Goal: Task Accomplishment & Management: Manage account settings

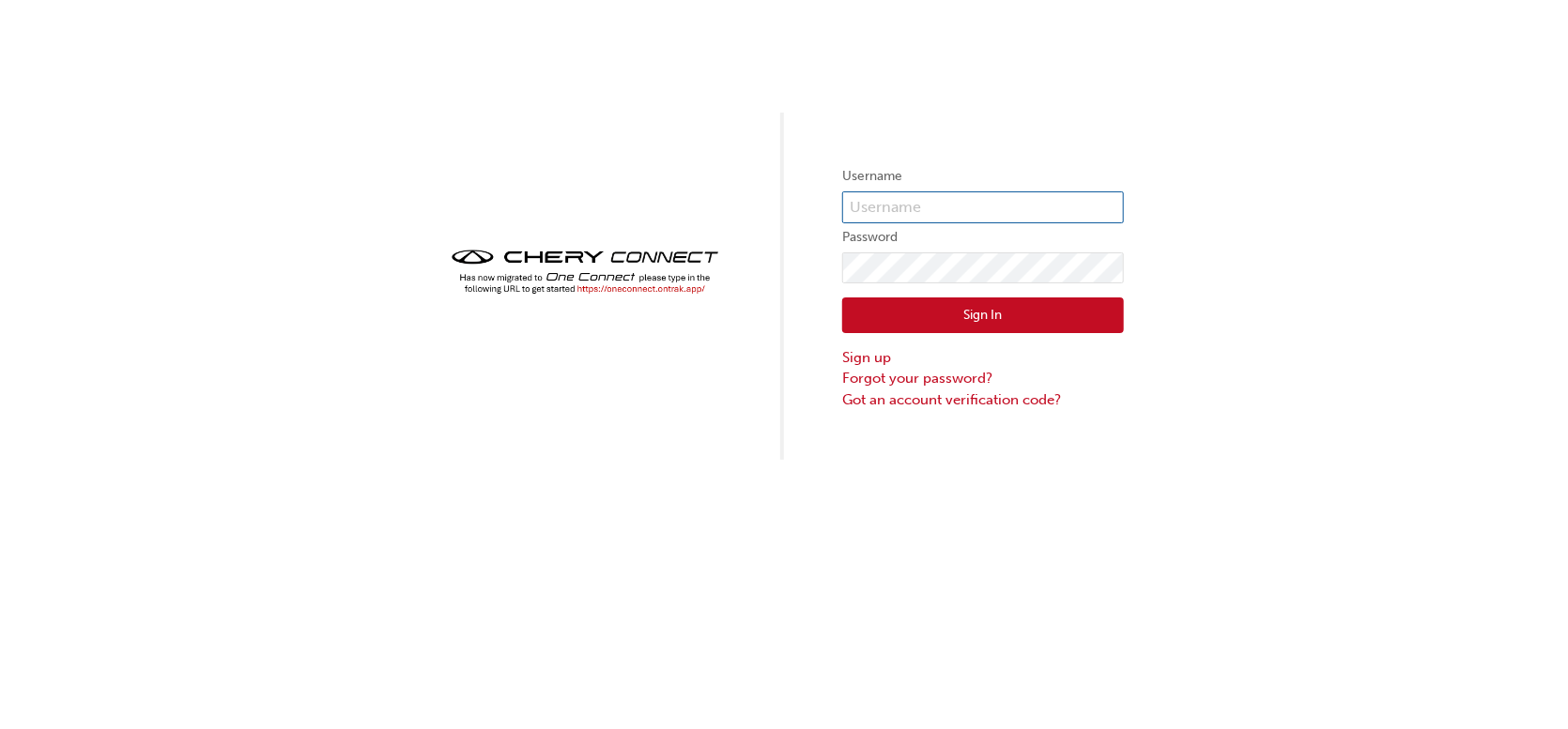
type input "[EMAIL_ADDRESS][DOMAIN_NAME]"
click at [922, 217] on input "[EMAIL_ADDRESS][DOMAIN_NAME]" at bounding box center [983, 208] width 282 height 32
click at [1406, 147] on div "Username [EMAIL_ADDRESS][DOMAIN_NAME] Password Sign In Sign up Forgot your pass…" at bounding box center [784, 230] width 1568 height 460
click at [987, 300] on button "Sign In" at bounding box center [983, 316] width 282 height 36
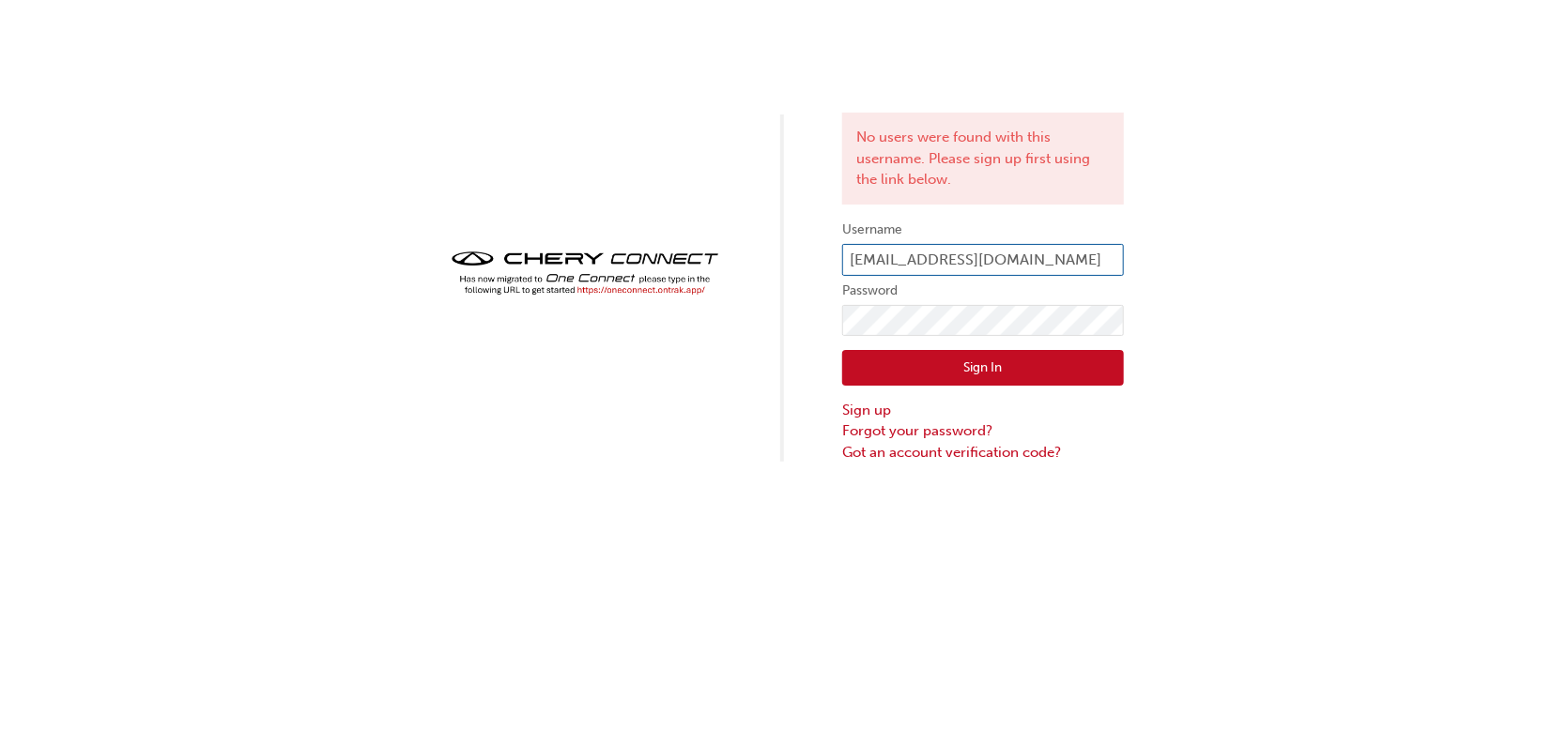
click at [916, 245] on input "[EMAIL_ADDRESS][DOMAIN_NAME]" at bounding box center [983, 260] width 282 height 32
type input "CHAU0636"
click at [973, 363] on button "Sign In" at bounding box center [983, 368] width 282 height 36
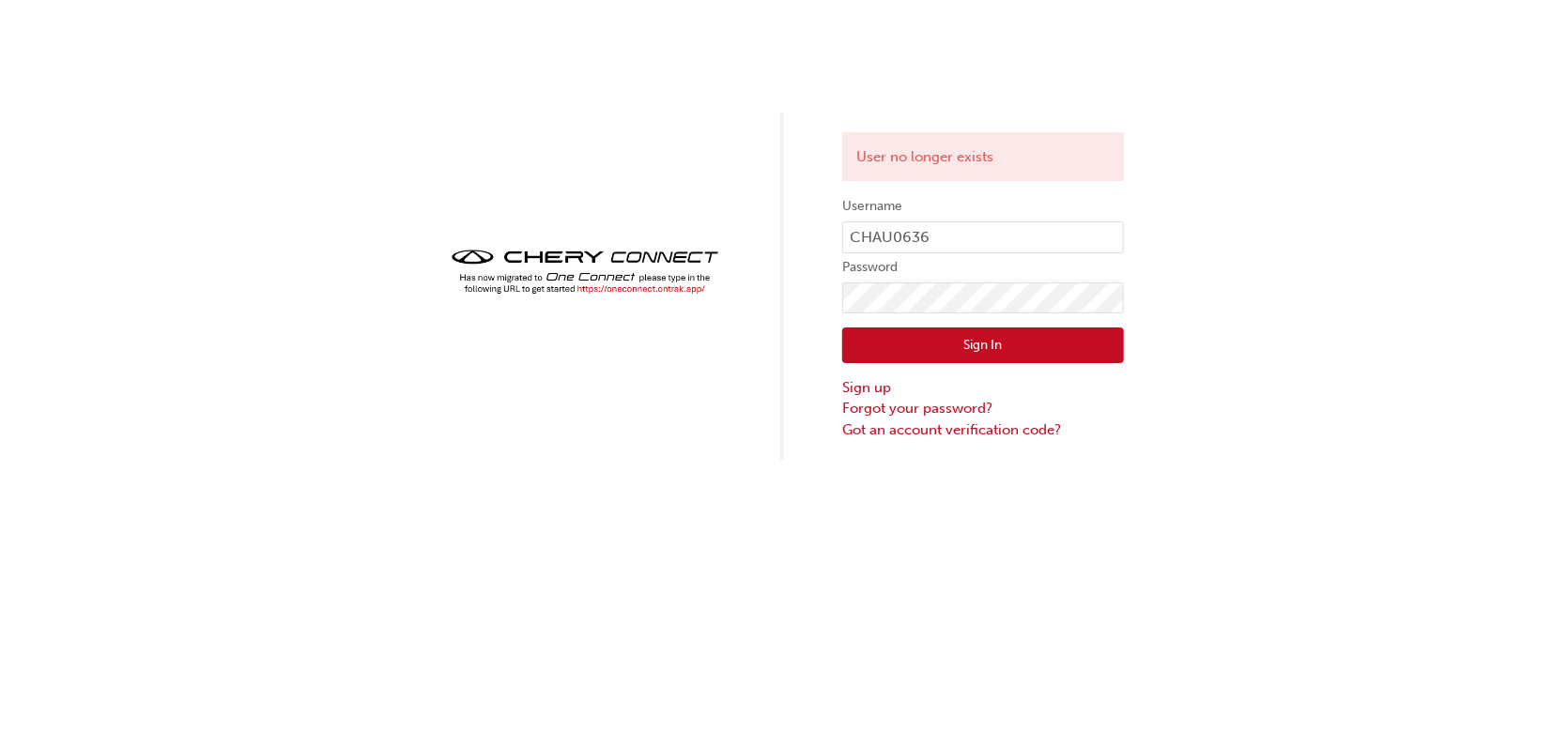
click at [966, 348] on button "Sign In" at bounding box center [983, 346] width 282 height 36
click at [937, 239] on input "CHAU0636" at bounding box center [983, 238] width 282 height 32
type input "OJAU224"
click at [950, 341] on button "Sign In" at bounding box center [983, 346] width 282 height 36
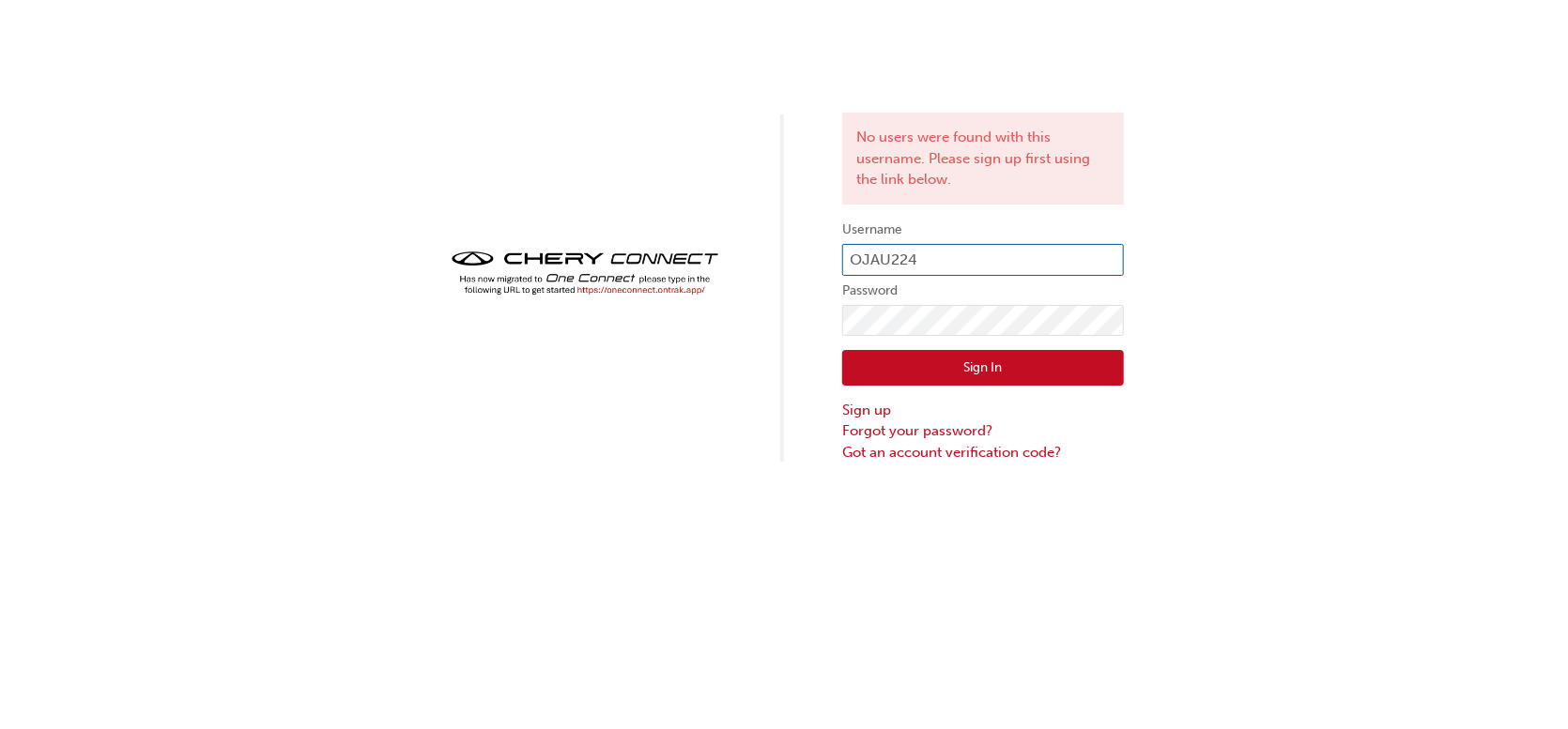
click at [969, 260] on input "OJAU224" at bounding box center [983, 260] width 282 height 32
type input "[EMAIL_ADDRESS][DOMAIN_NAME]"
click at [1032, 358] on button "Sign In" at bounding box center [983, 368] width 282 height 36
click at [1014, 265] on input "[EMAIL_ADDRESS][DOMAIN_NAME]" at bounding box center [983, 260] width 282 height 32
click at [980, 366] on button "Sign In" at bounding box center [983, 368] width 282 height 36
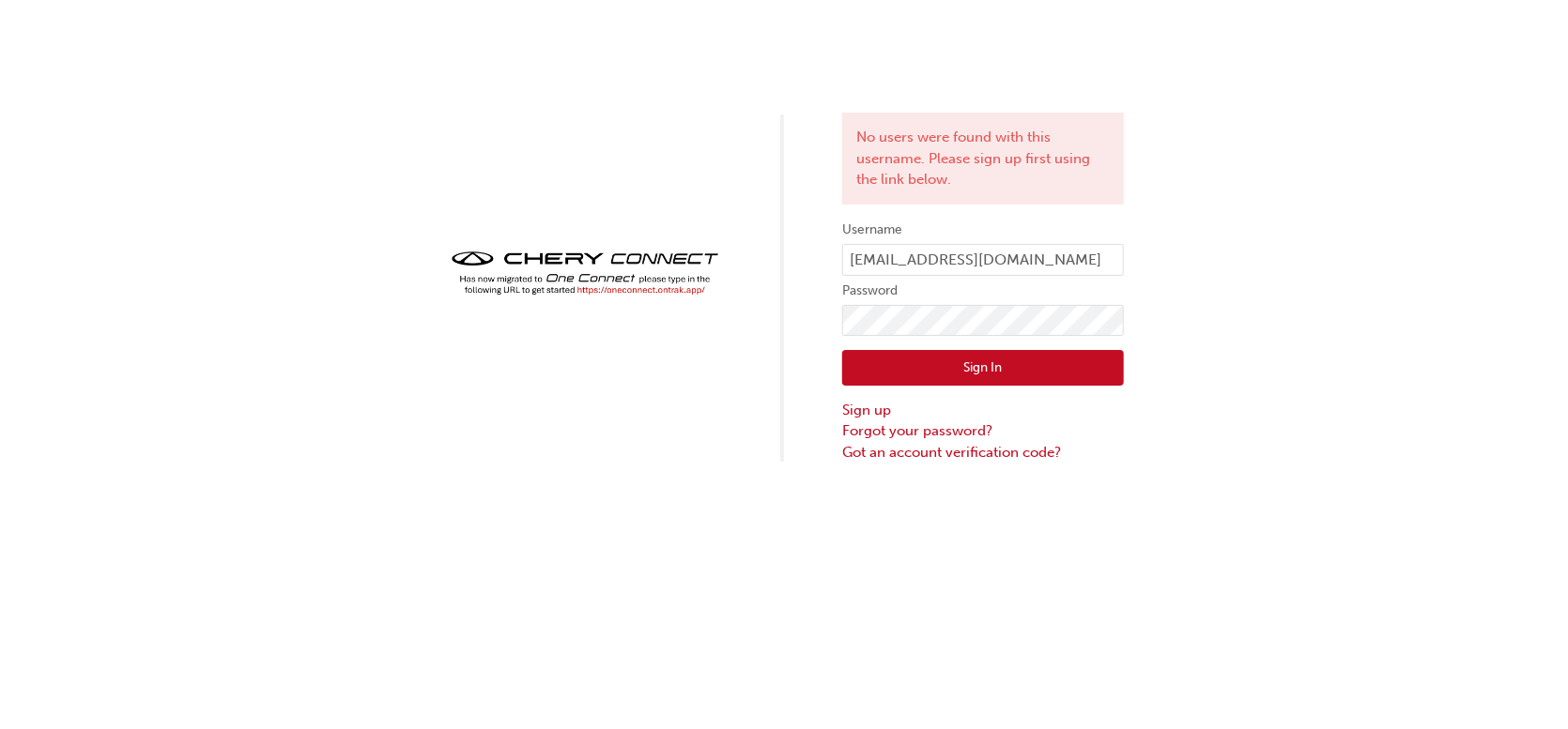
click at [989, 388] on div "Sign In Sign up Forgot your password? Got an account verification code?" at bounding box center [983, 399] width 282 height 127
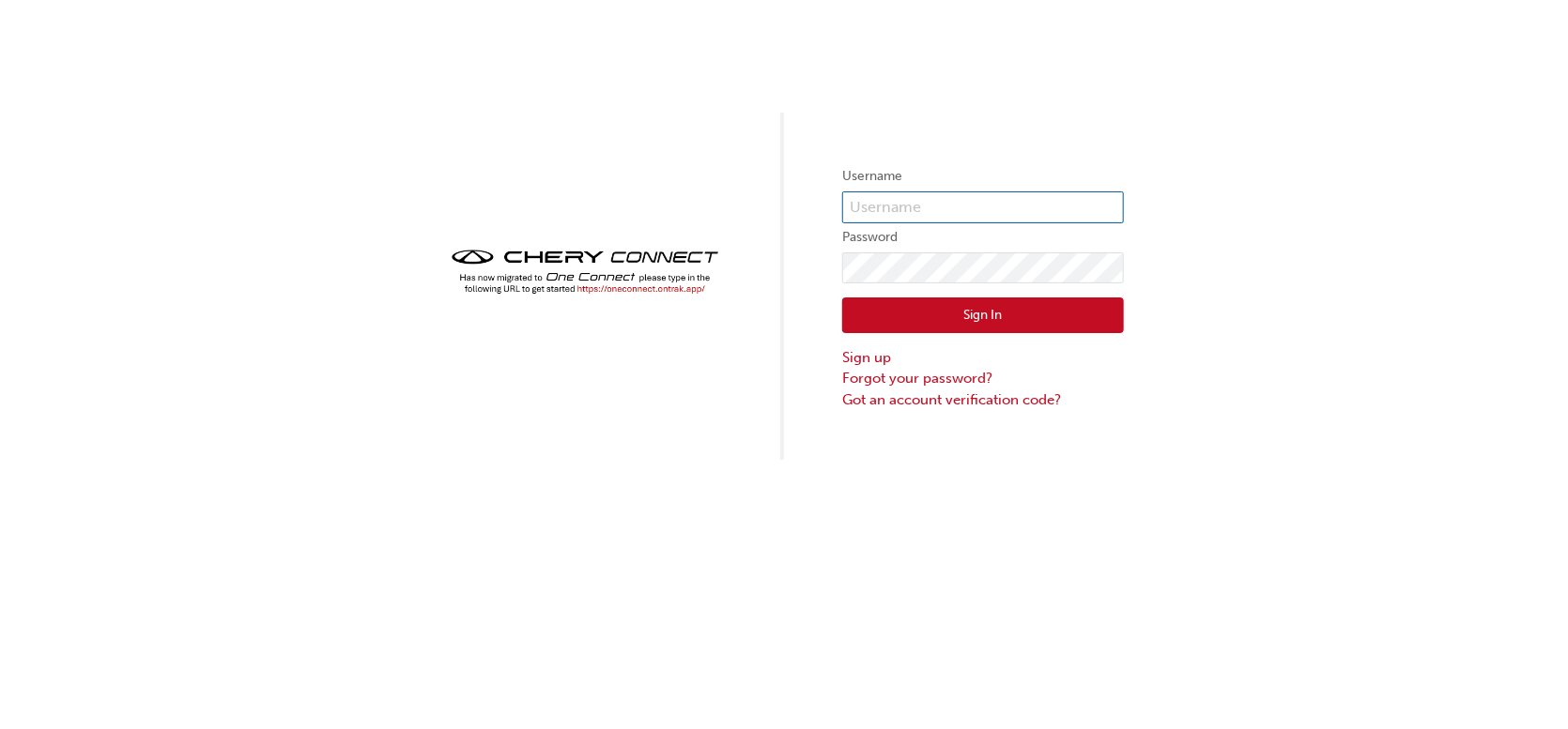
type input "[EMAIL_ADDRESS][DOMAIN_NAME]"
click at [941, 201] on input "[EMAIL_ADDRESS][DOMAIN_NAME]" at bounding box center [983, 208] width 282 height 32
click at [960, 300] on button "Sign In" at bounding box center [983, 316] width 282 height 36
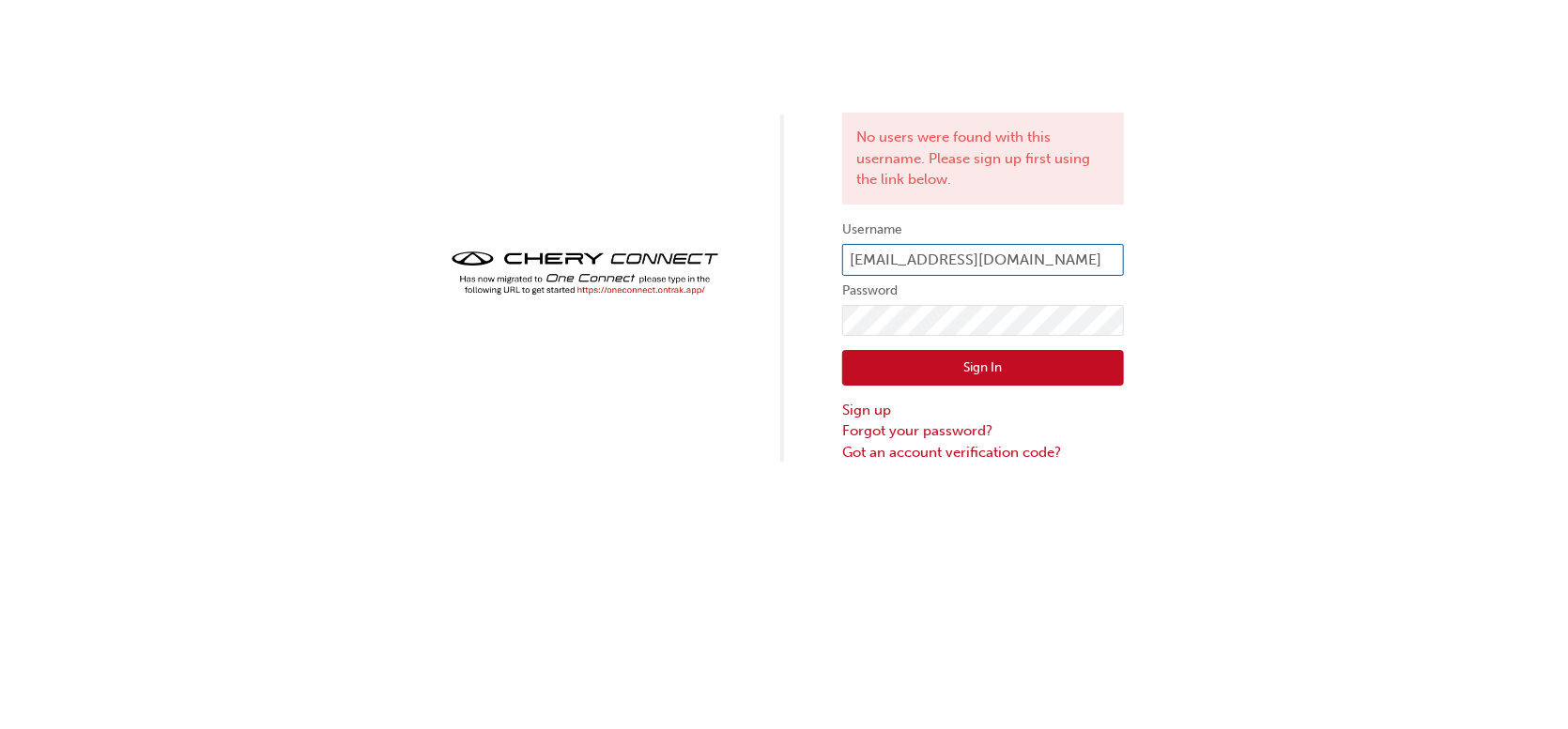
click at [957, 248] on input "[EMAIL_ADDRESS][DOMAIN_NAME]" at bounding box center [983, 260] width 282 height 32
click at [975, 262] on input "[EMAIL_ADDRESS][DOMAIN_NAME]" at bounding box center [983, 260] width 282 height 32
type input "CHAU0636"
click at [939, 381] on button "Sign In" at bounding box center [983, 368] width 282 height 36
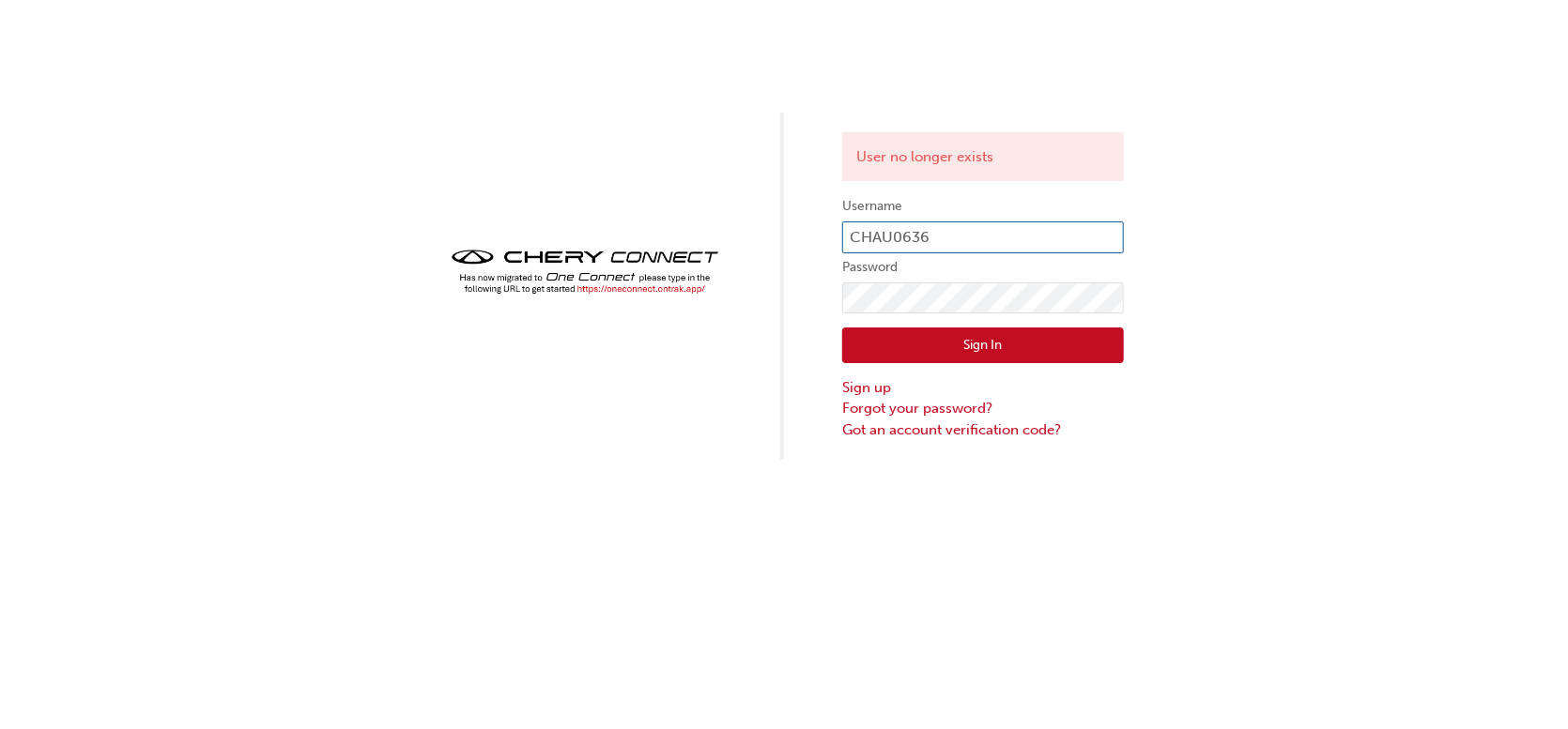
click at [939, 225] on input "CHAU0636" at bounding box center [983, 238] width 282 height 32
type input "OJAU224"
click at [908, 350] on button "Sign In" at bounding box center [983, 346] width 282 height 36
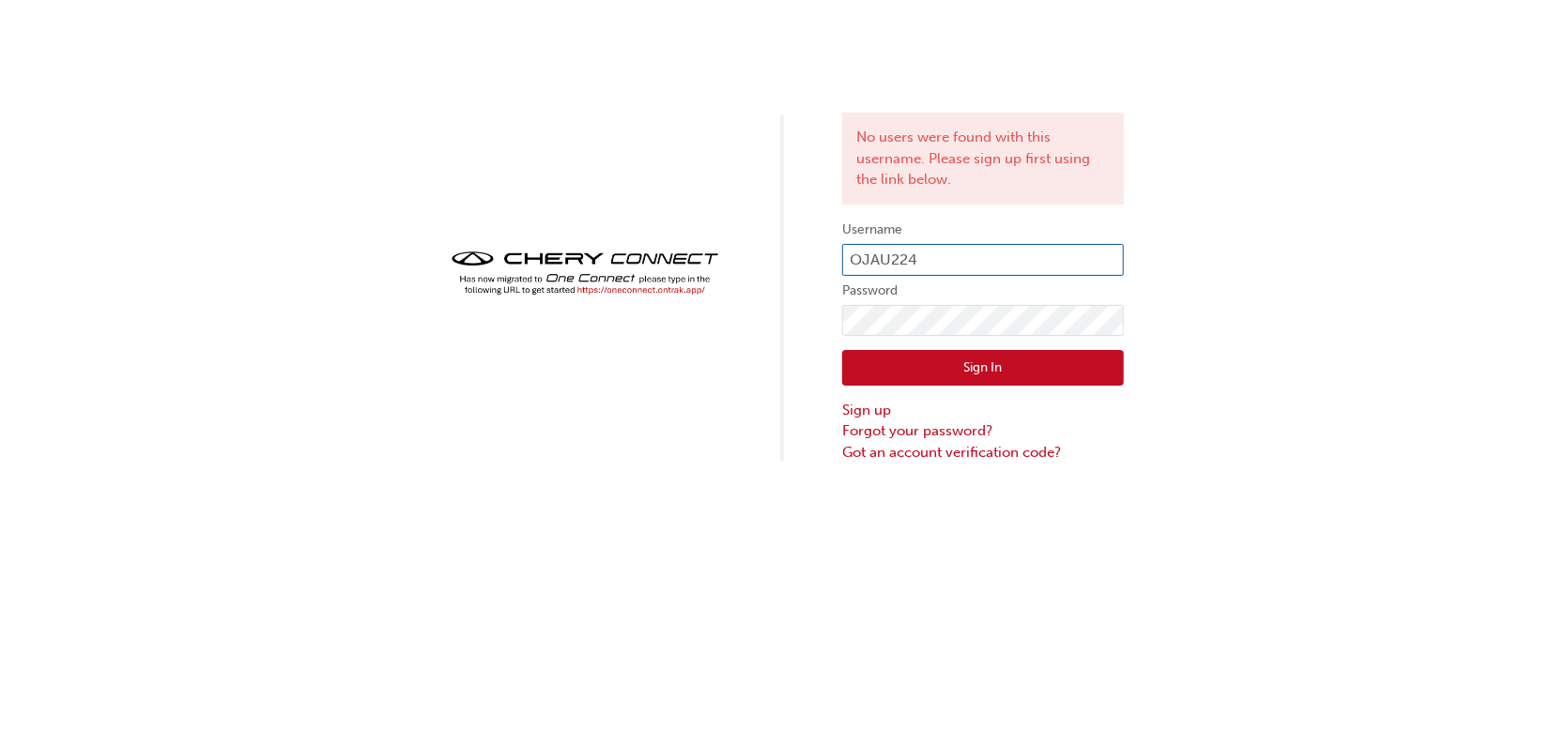
click at [914, 264] on input "OJAU224" at bounding box center [983, 260] width 282 height 32
type input "[EMAIL_ADDRESS][DOMAIN_NAME]"
click at [961, 355] on button "Sign In" at bounding box center [983, 368] width 282 height 36
click at [992, 232] on label "Username" at bounding box center [983, 230] width 282 height 23
click at [982, 262] on input "[EMAIL_ADDRESS][DOMAIN_NAME]" at bounding box center [983, 260] width 282 height 32
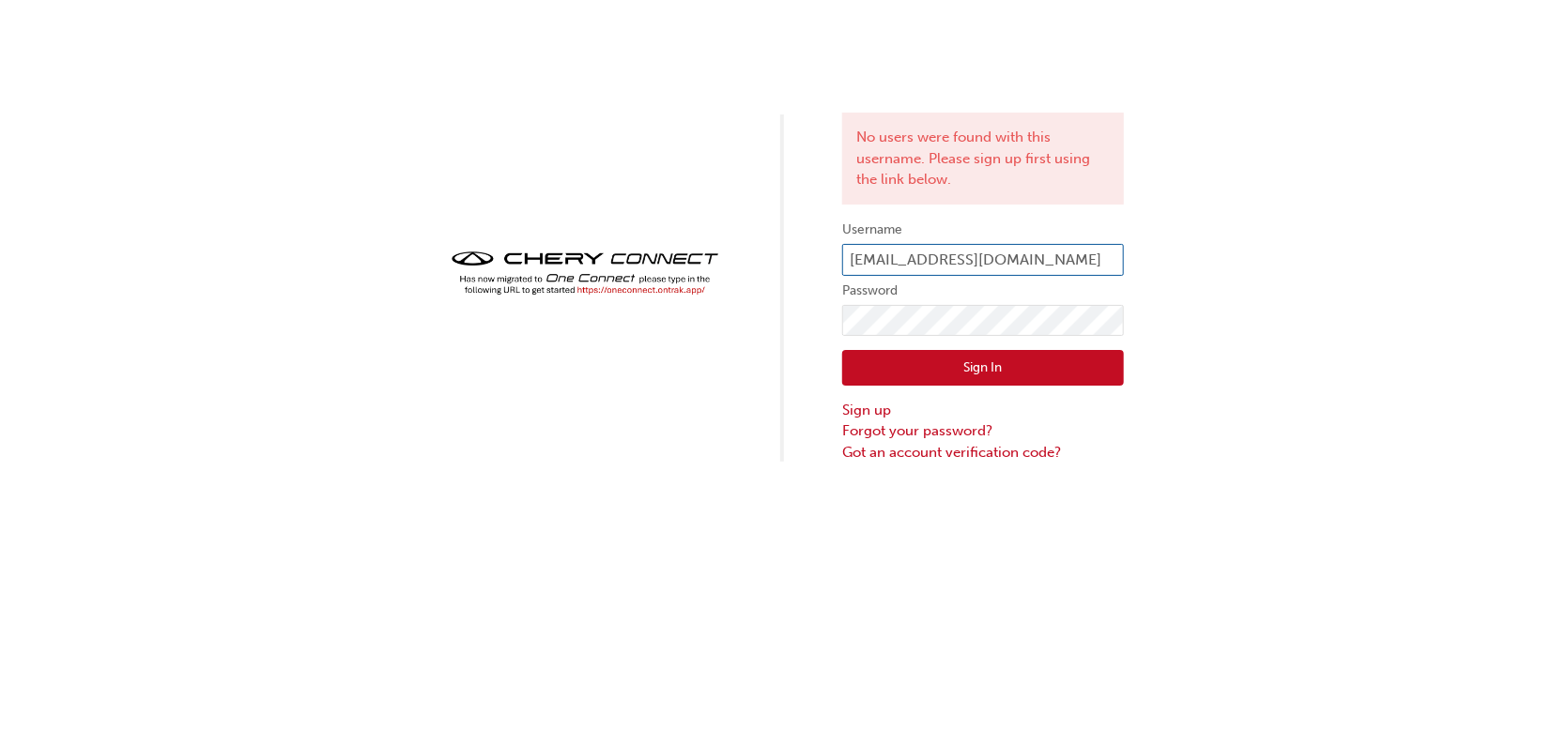
type input "[EMAIL_ADDRESS][DOMAIN_NAME]"
click at [971, 370] on button "Sign In" at bounding box center [983, 368] width 282 height 36
click at [1020, 252] on input "[EMAIL_ADDRESS][DOMAIN_NAME]" at bounding box center [983, 260] width 282 height 32
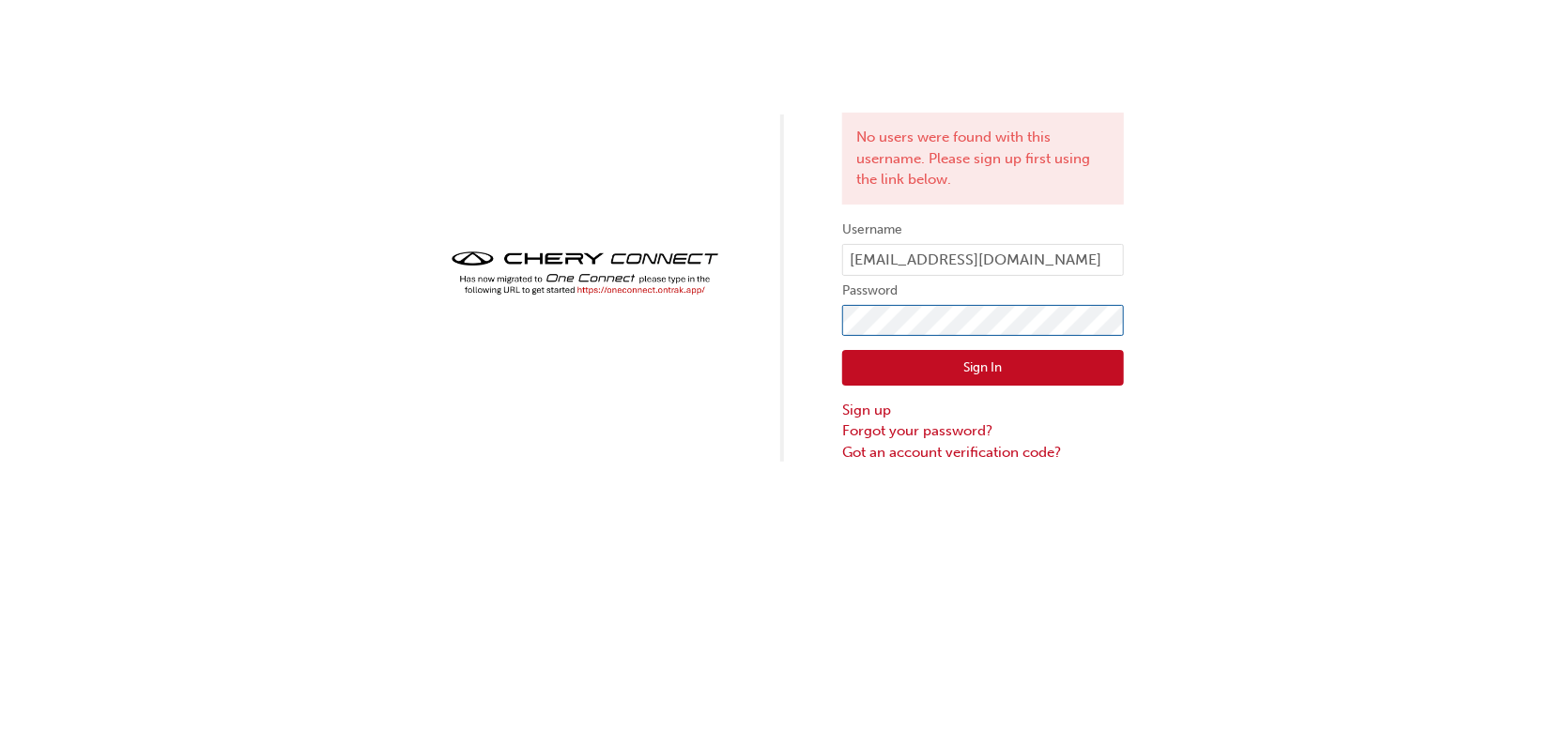
click at [759, 302] on div "No users were found with this username. Please sign up first using the link bel…" at bounding box center [784, 231] width 1568 height 463
click button "Sign In" at bounding box center [983, 368] width 282 height 36
click at [1057, 373] on button "Sign In" at bounding box center [983, 368] width 282 height 36
